Goal: Information Seeking & Learning: Learn about a topic

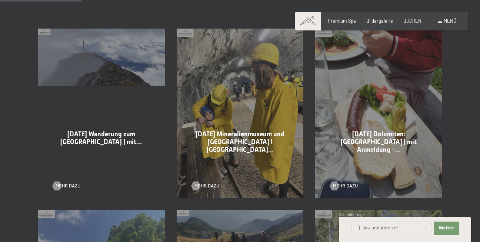
scroll to position [408, 0]
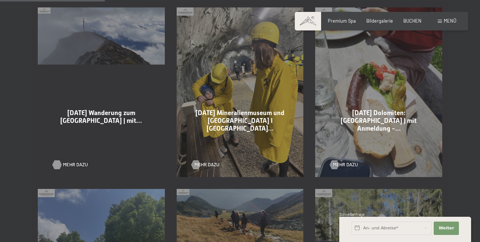
click at [54, 160] on div at bounding box center [56, 164] width 5 height 9
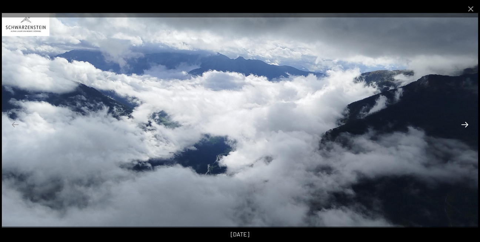
click at [462, 123] on button "Next slide" at bounding box center [465, 124] width 16 height 14
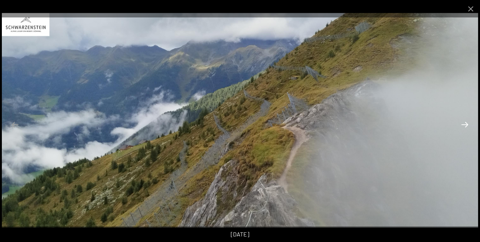
click at [462, 123] on button "Next slide" at bounding box center [465, 124] width 16 height 14
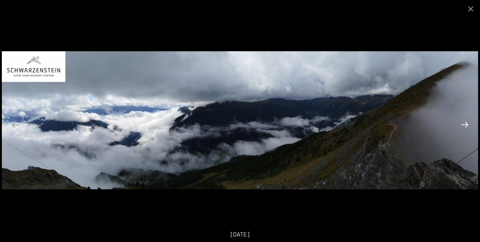
click at [462, 123] on button "Next slide" at bounding box center [465, 124] width 16 height 14
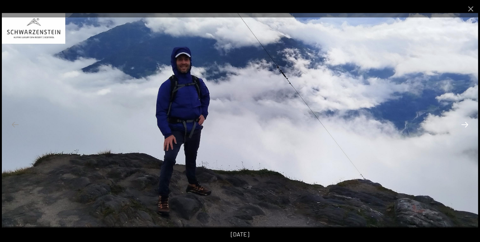
click at [462, 123] on button "Next slide" at bounding box center [465, 124] width 16 height 14
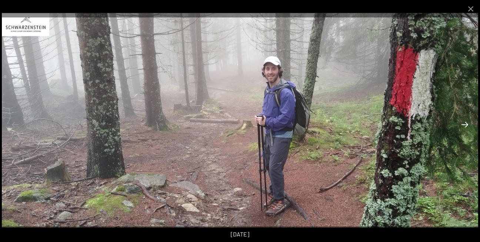
click at [462, 123] on button "Next slide" at bounding box center [465, 124] width 16 height 14
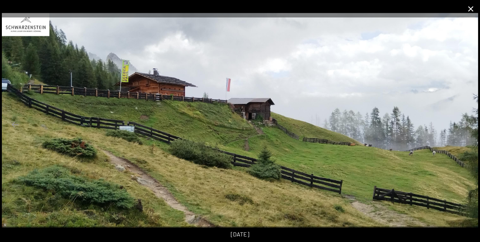
click at [471, 7] on button "Close gallery" at bounding box center [471, 8] width 19 height 17
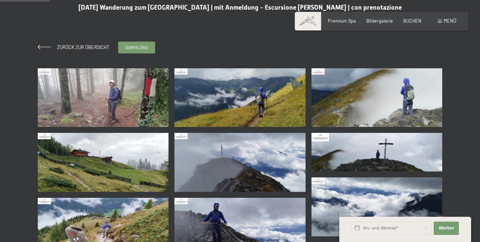
click at [449, 19] on span "Menü" at bounding box center [450, 21] width 13 height 6
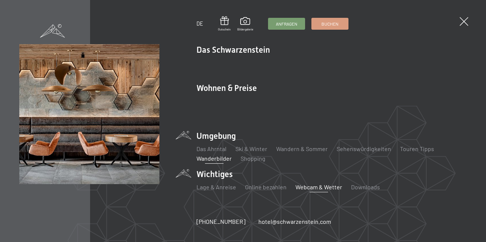
click at [314, 183] on link "Webcam & Wetter" at bounding box center [318, 186] width 47 height 7
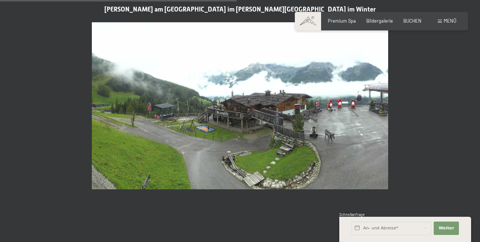
scroll to position [1038, 0]
